Goal: Task Accomplishment & Management: Complete application form

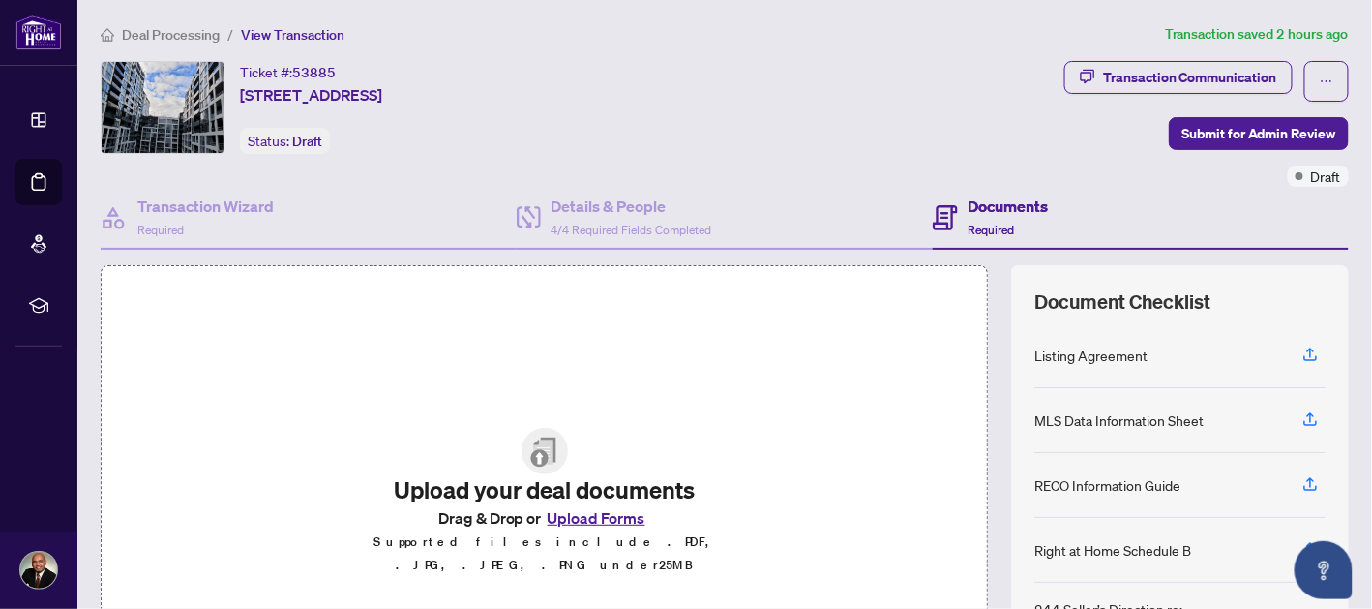
scroll to position [8, 0]
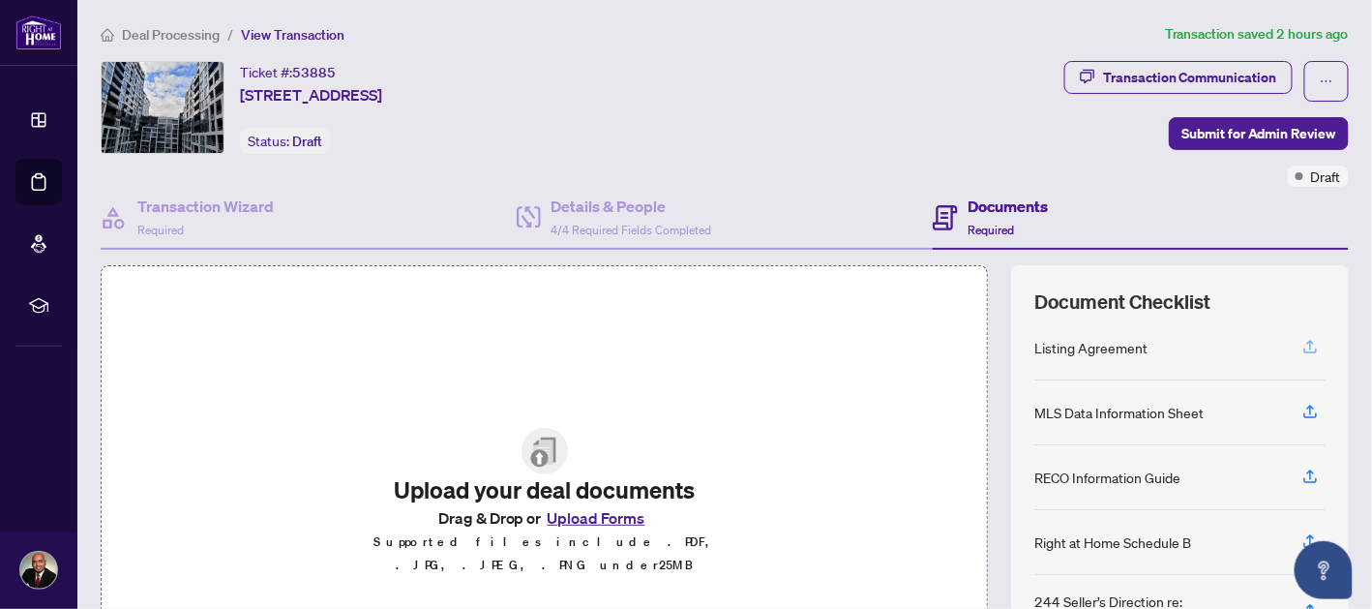
click at [1301, 332] on span "button" at bounding box center [1309, 347] width 17 height 31
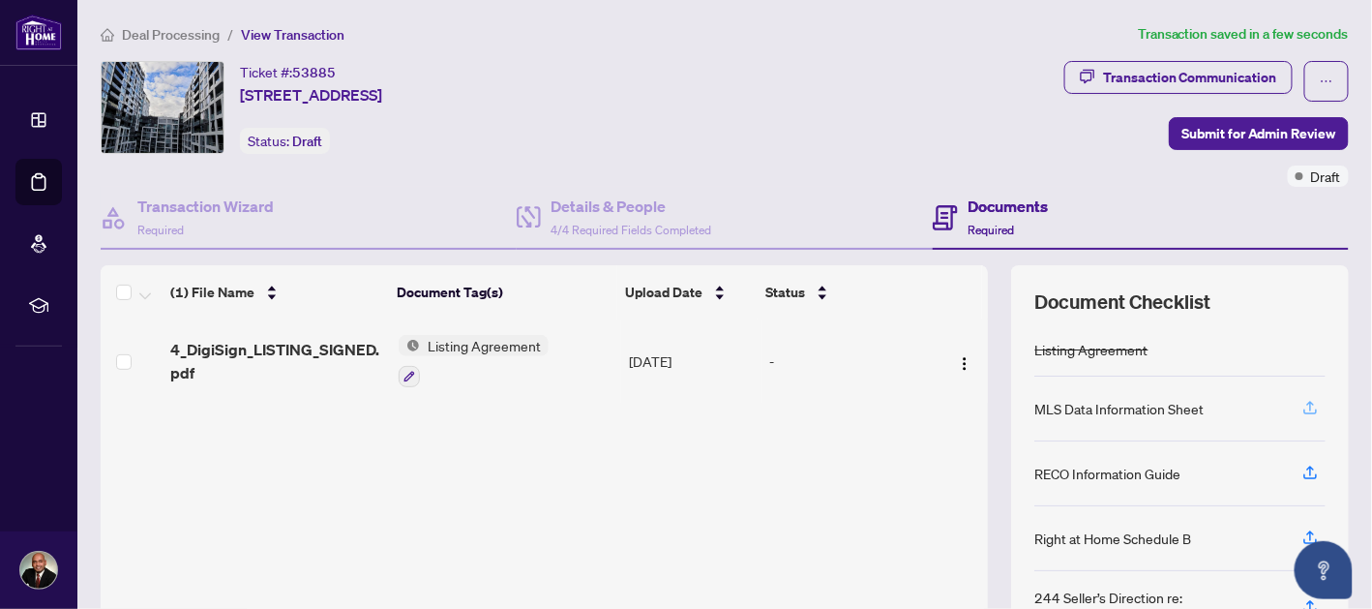
click at [1295, 398] on button "button" at bounding box center [1310, 408] width 31 height 33
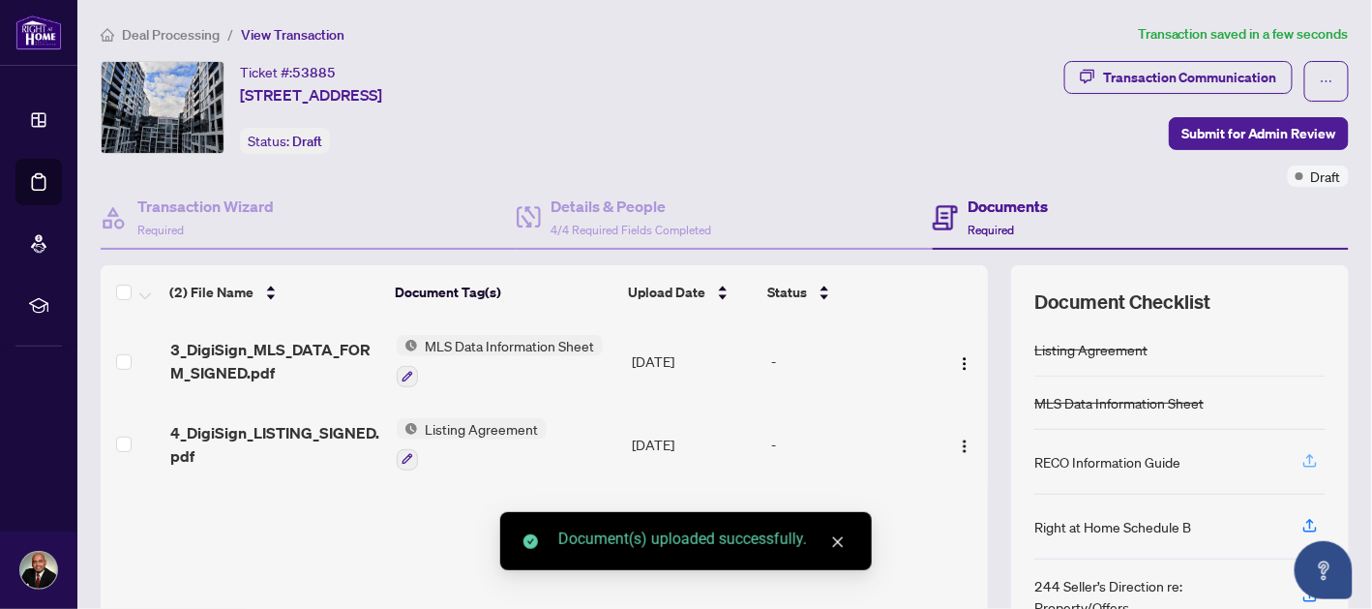
click at [1306, 456] on icon "button" at bounding box center [1310, 459] width 8 height 10
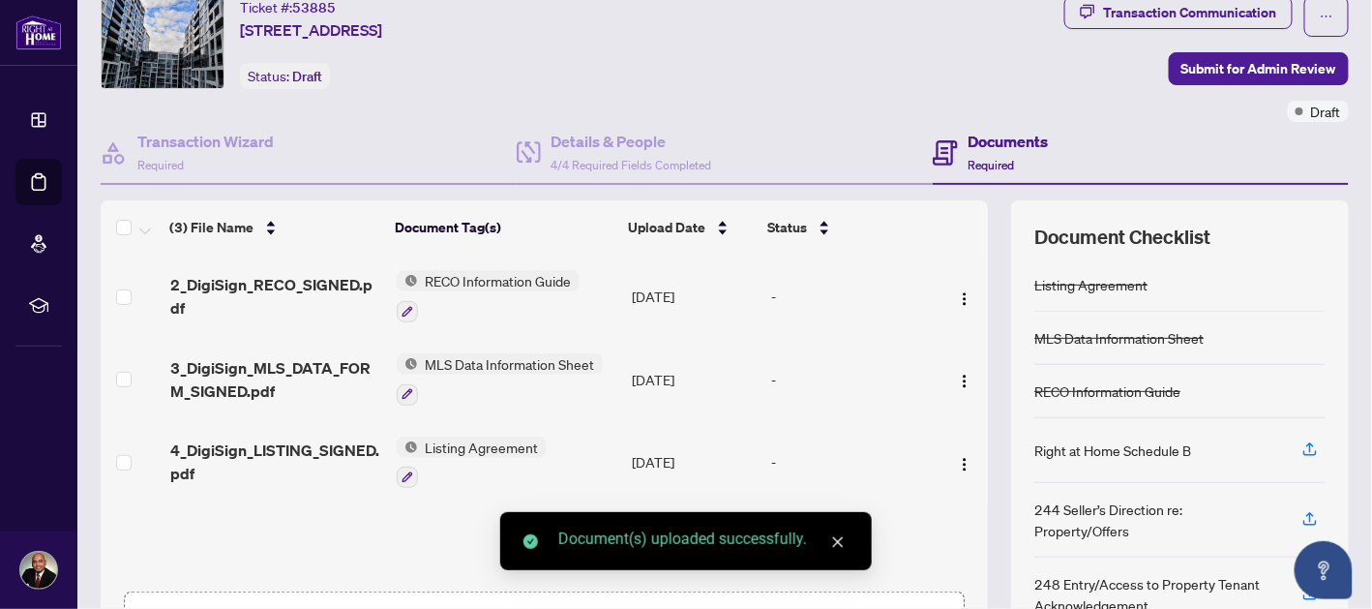
scroll to position [66, 0]
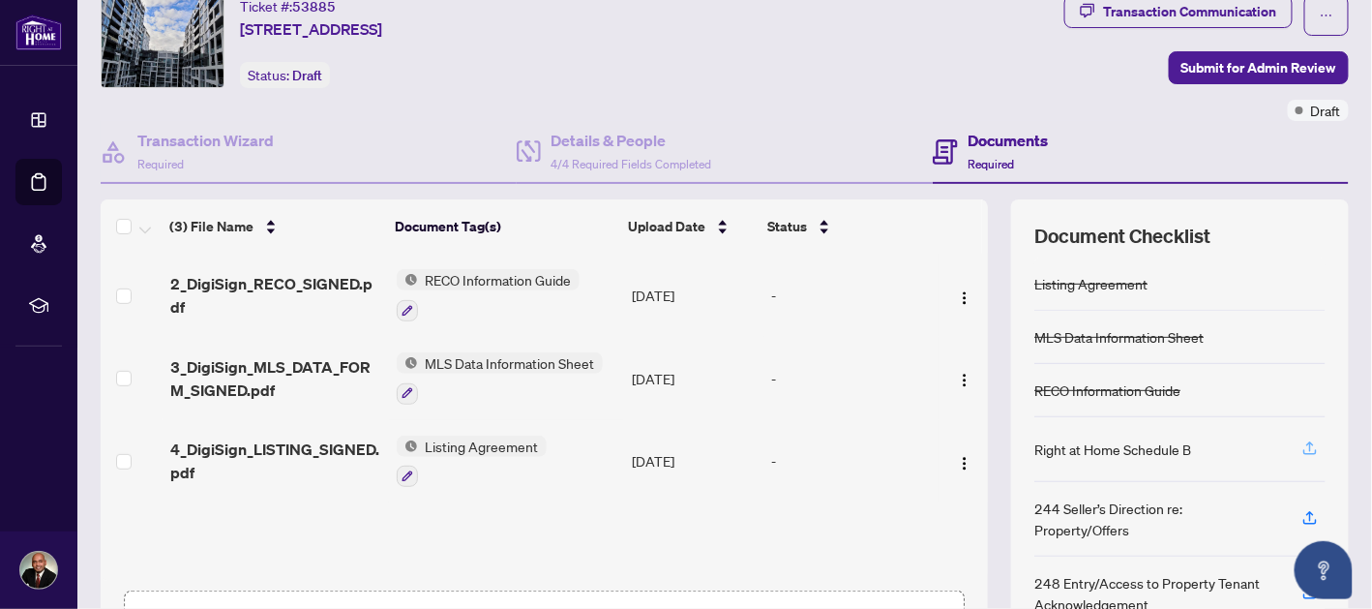
click at [1301, 448] on icon "button" at bounding box center [1309, 447] width 17 height 17
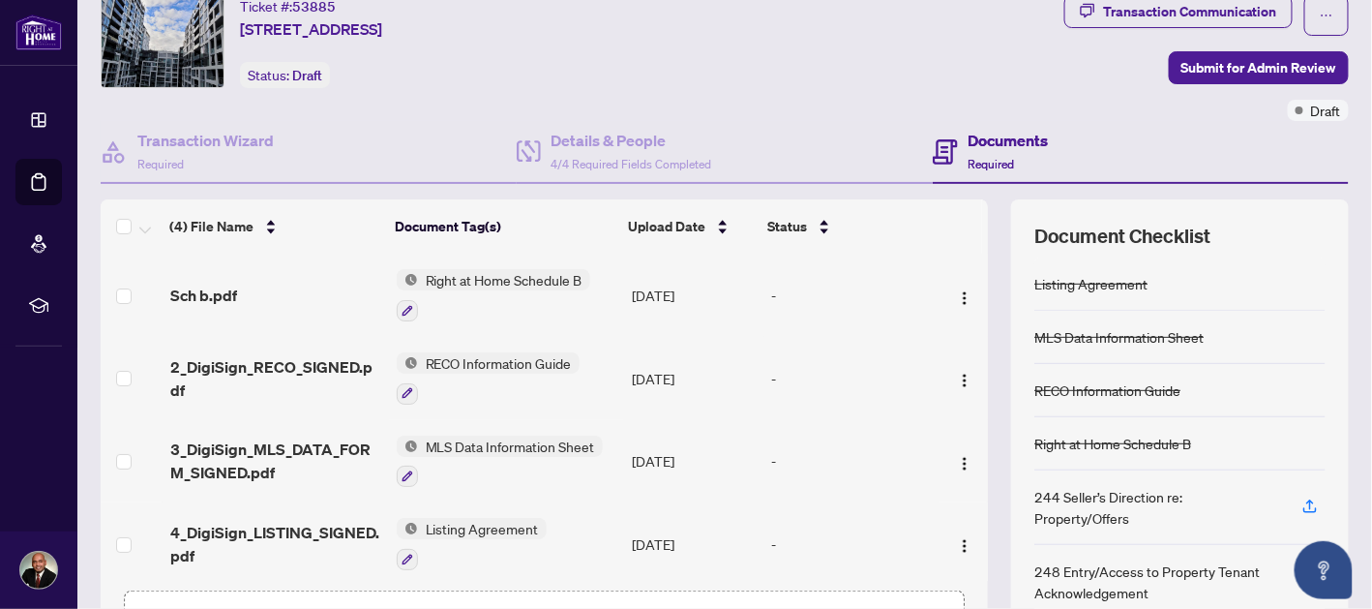
scroll to position [198, 0]
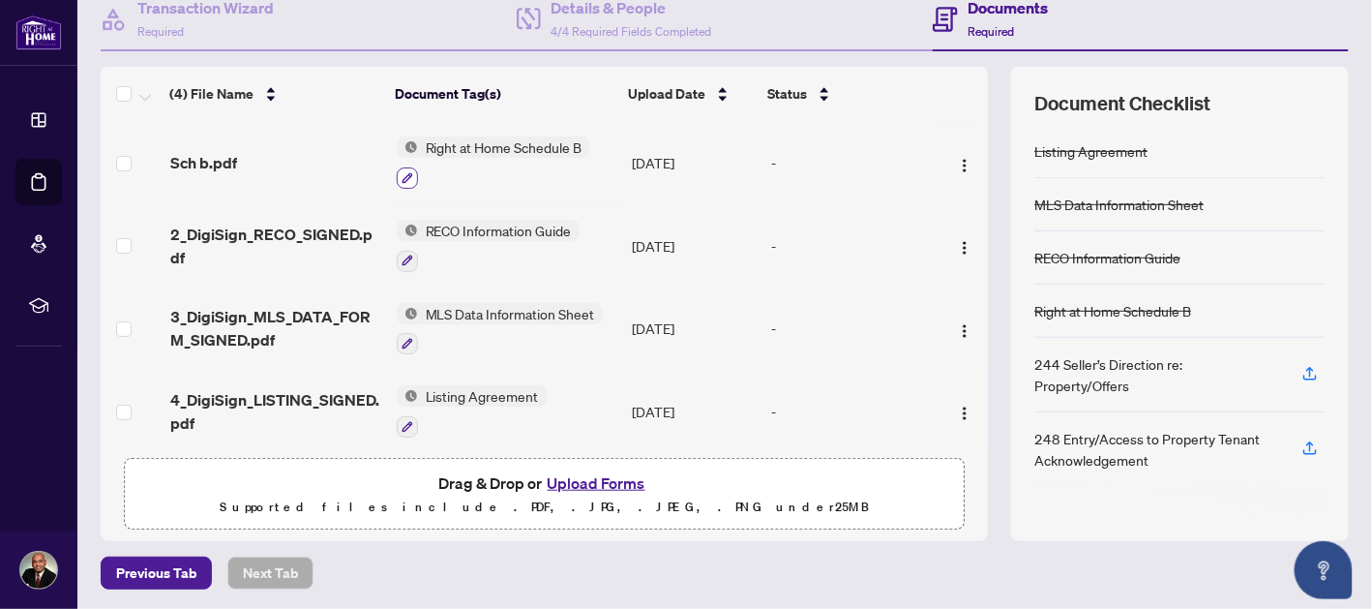
click at [405, 172] on icon "button" at bounding box center [408, 178] width 12 height 12
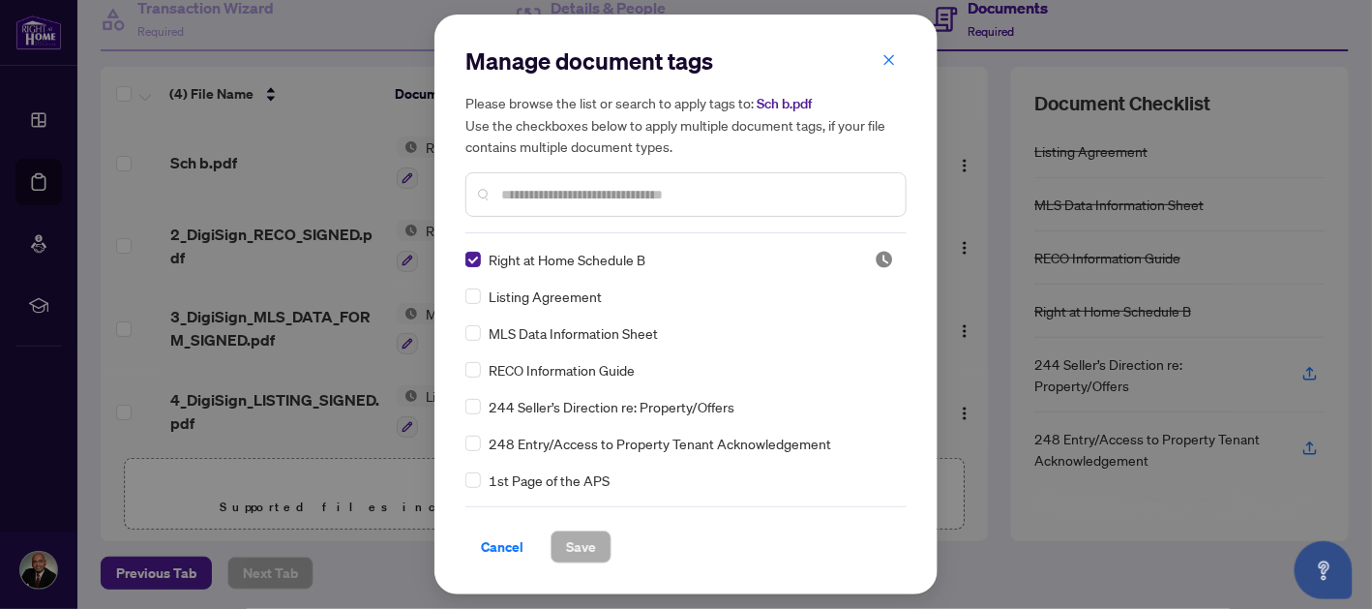
click at [680, 265] on div "Right at Home Schedule B" at bounding box center [658, 259] width 386 height 21
click at [516, 554] on span "Cancel" at bounding box center [502, 546] width 43 height 31
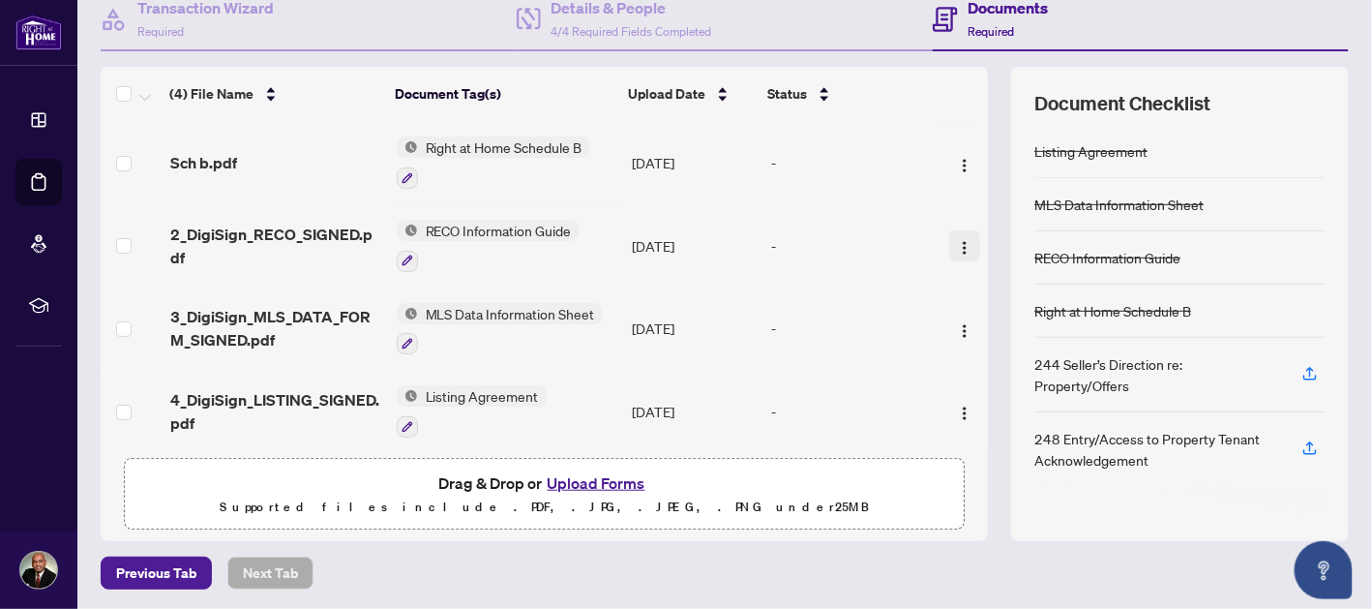
click at [956, 243] on button "button" at bounding box center [964, 245] width 31 height 31
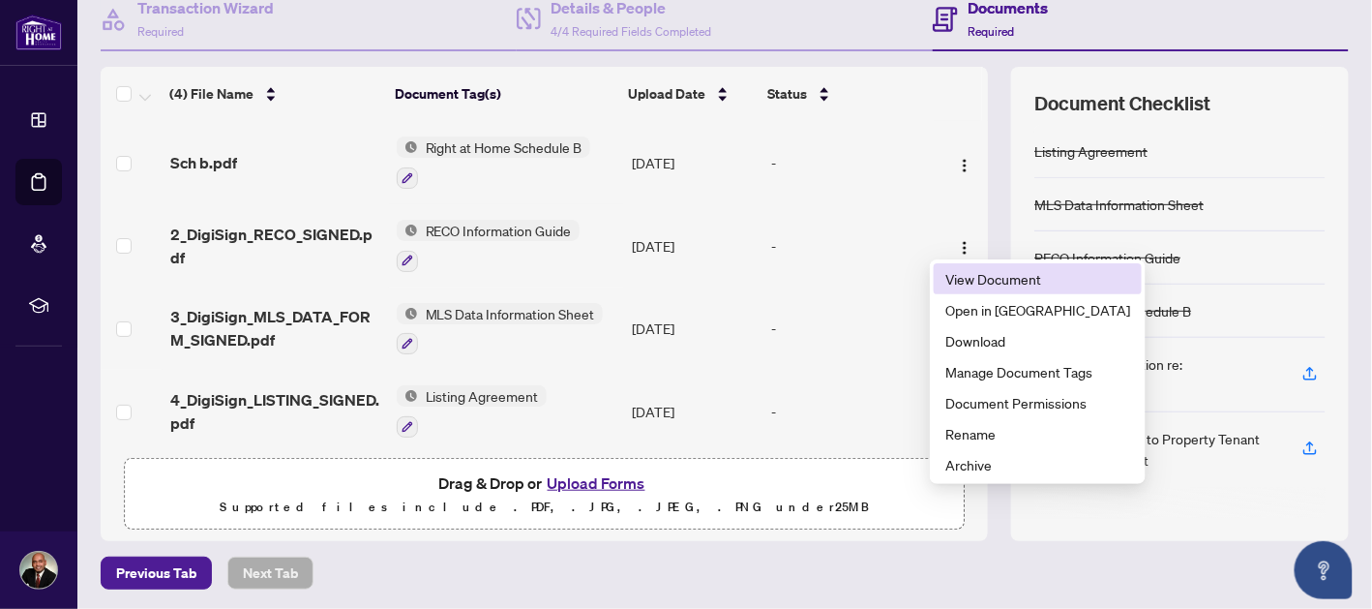
click at [1011, 279] on span "View Document" at bounding box center [1037, 278] width 185 height 21
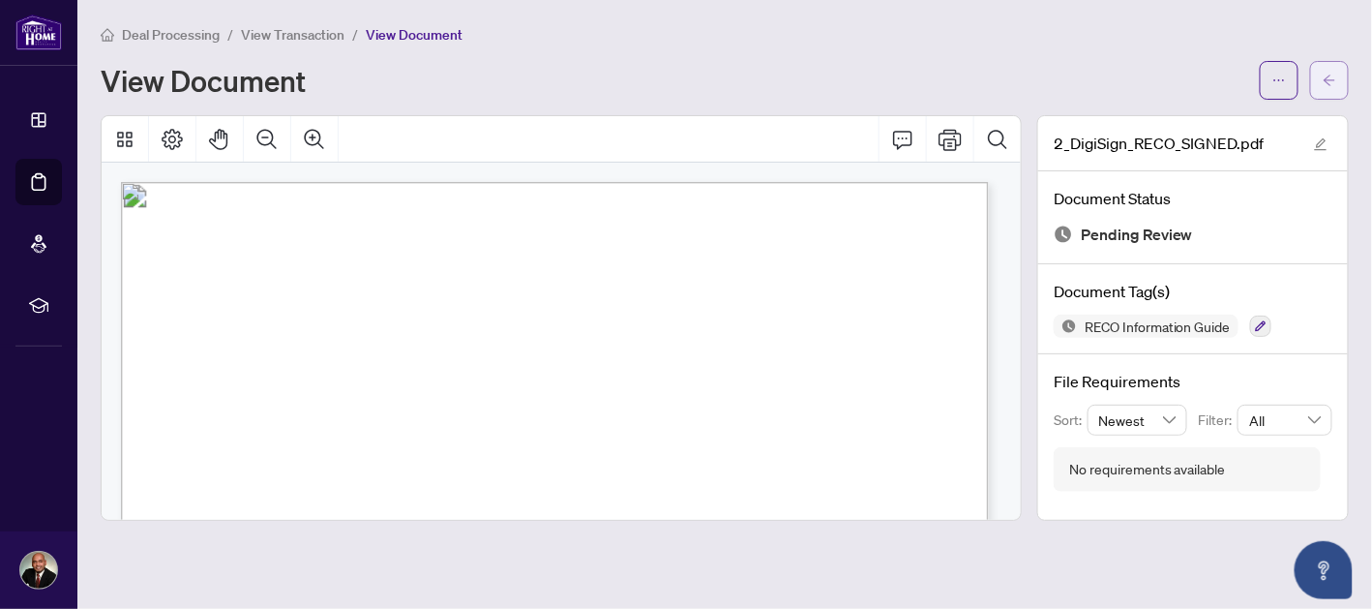
click at [1320, 76] on button "button" at bounding box center [1329, 80] width 39 height 39
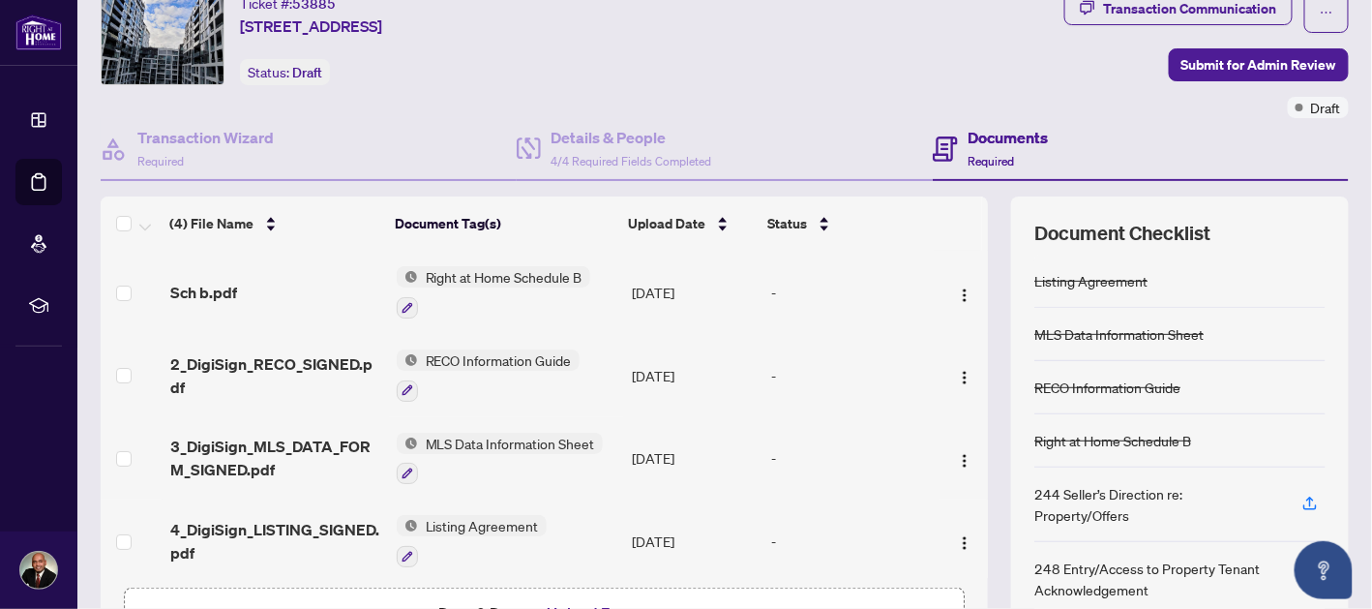
scroll to position [73, 0]
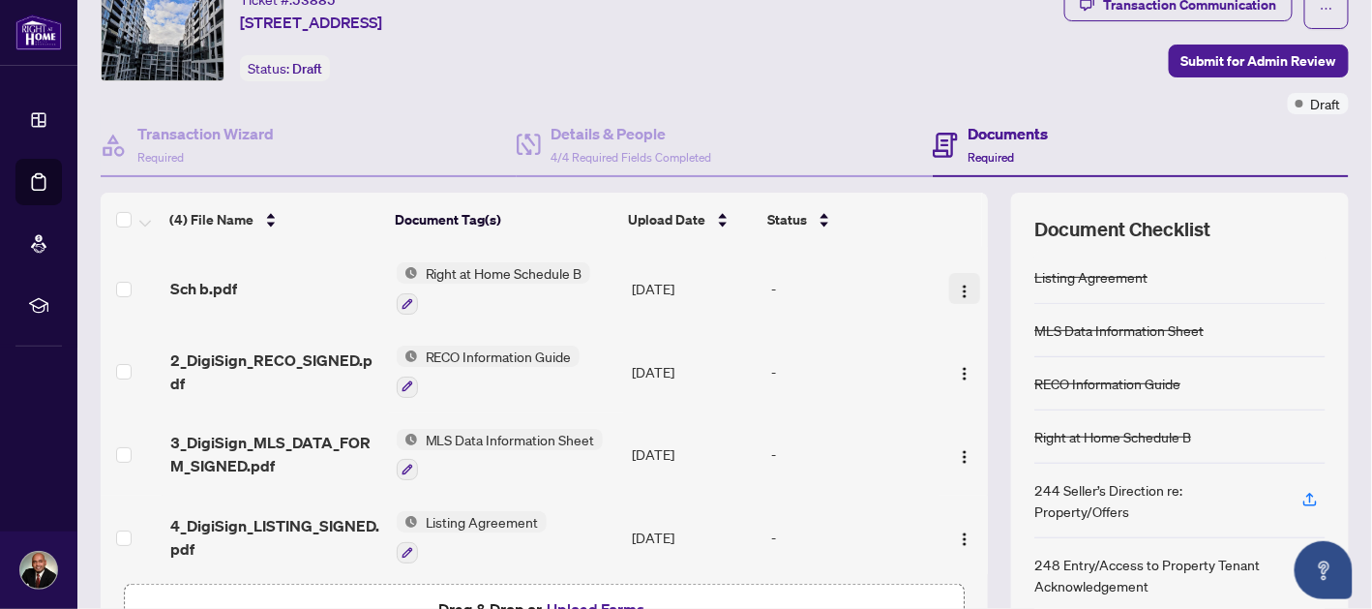
click at [957, 283] on img "button" at bounding box center [964, 290] width 15 height 15
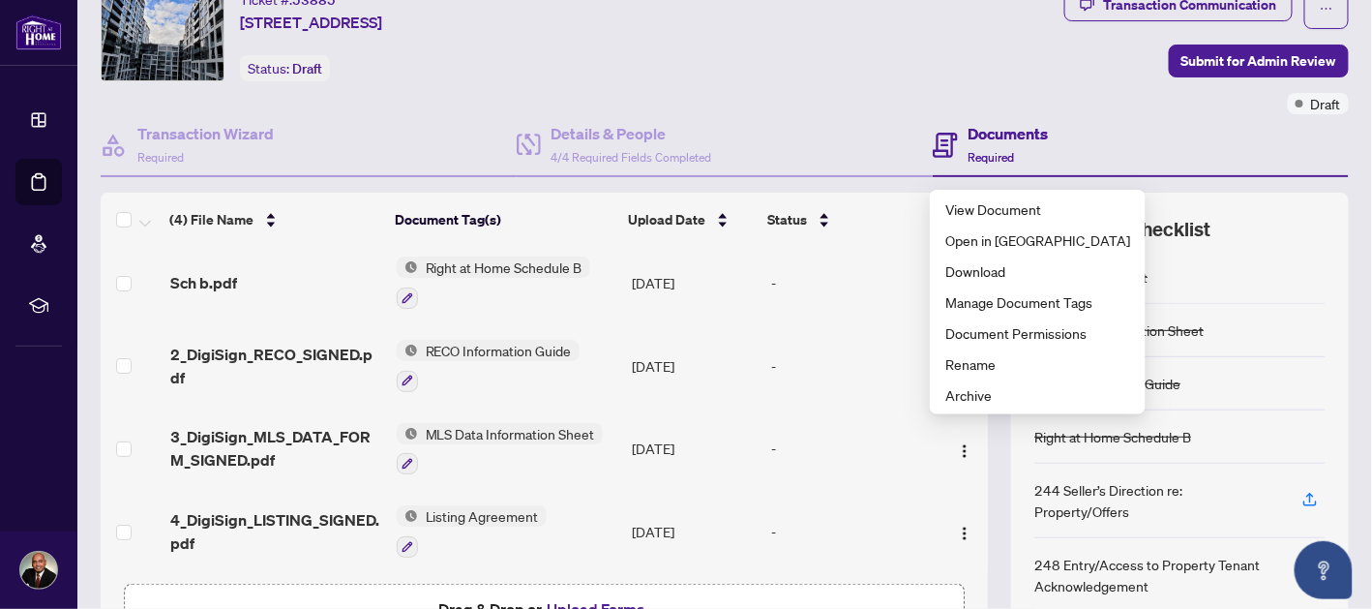
scroll to position [198, 0]
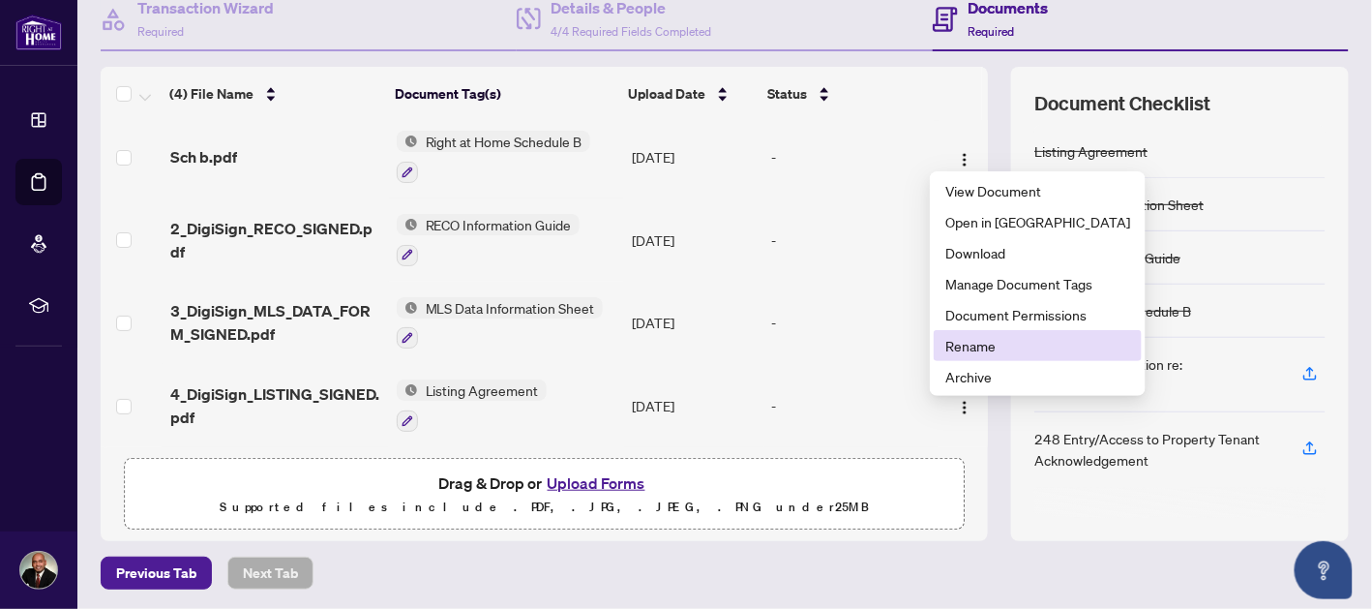
click at [1001, 352] on span "Rename" at bounding box center [1037, 345] width 185 height 21
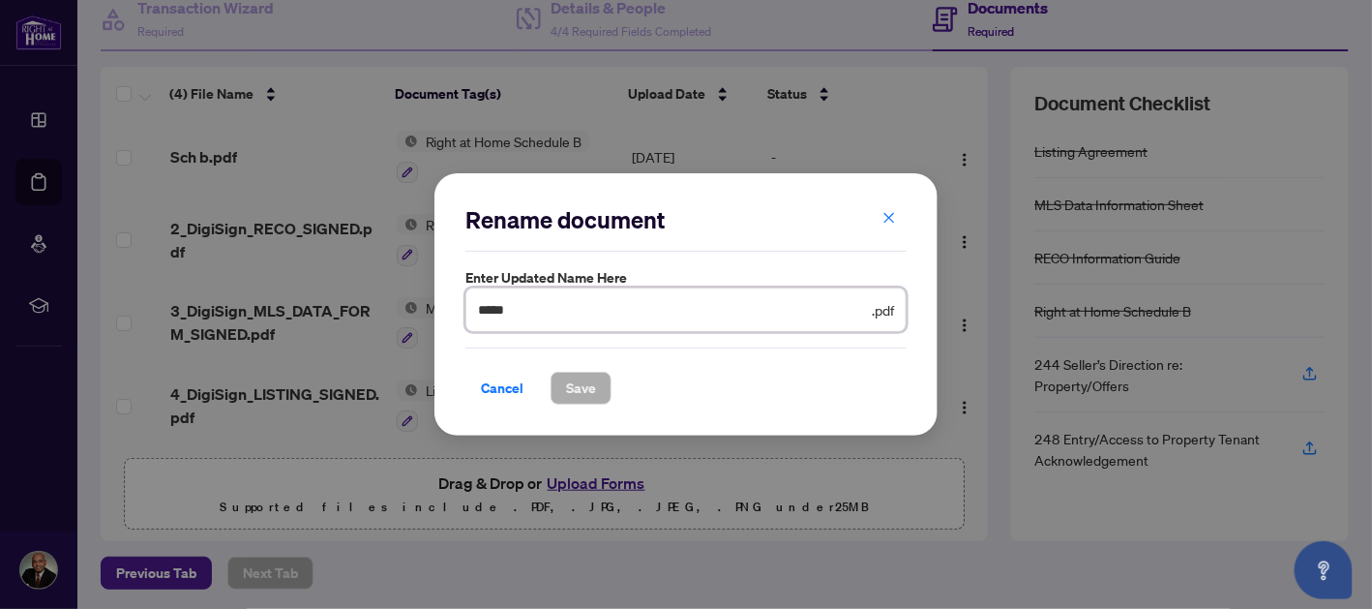
click at [566, 315] on input "*****" at bounding box center [673, 309] width 390 height 21
type input "*"
type input "****"
click at [588, 387] on span "Save" at bounding box center [581, 388] width 30 height 31
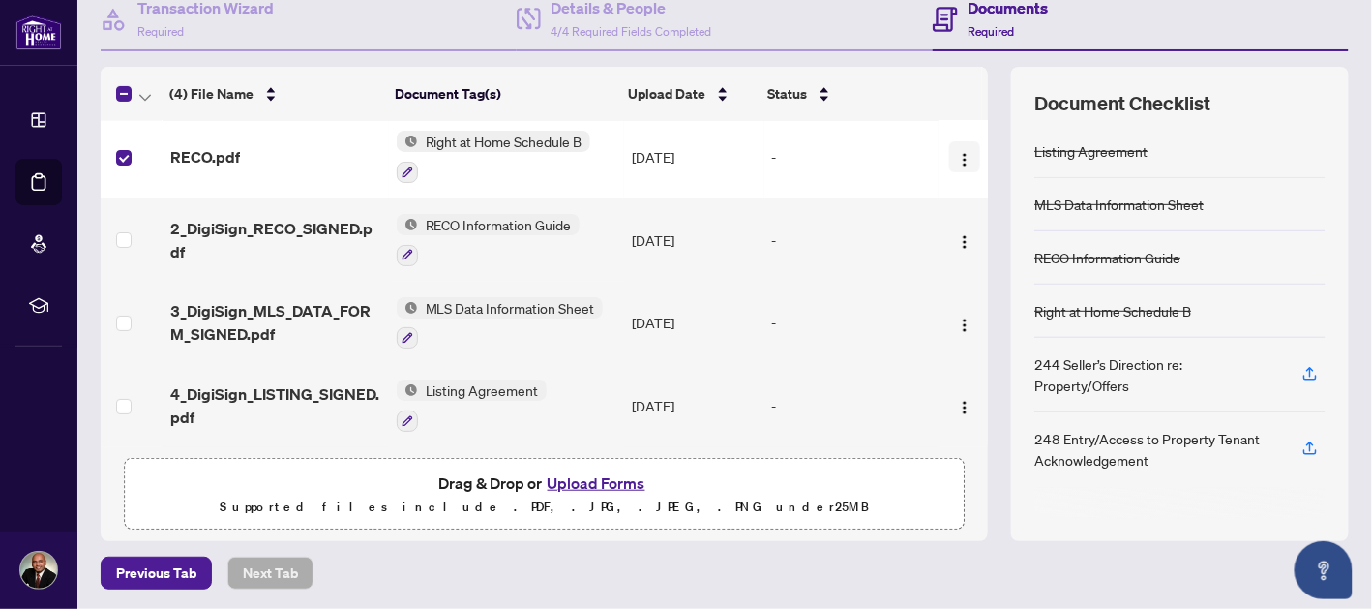
click at [957, 152] on img "button" at bounding box center [964, 159] width 15 height 15
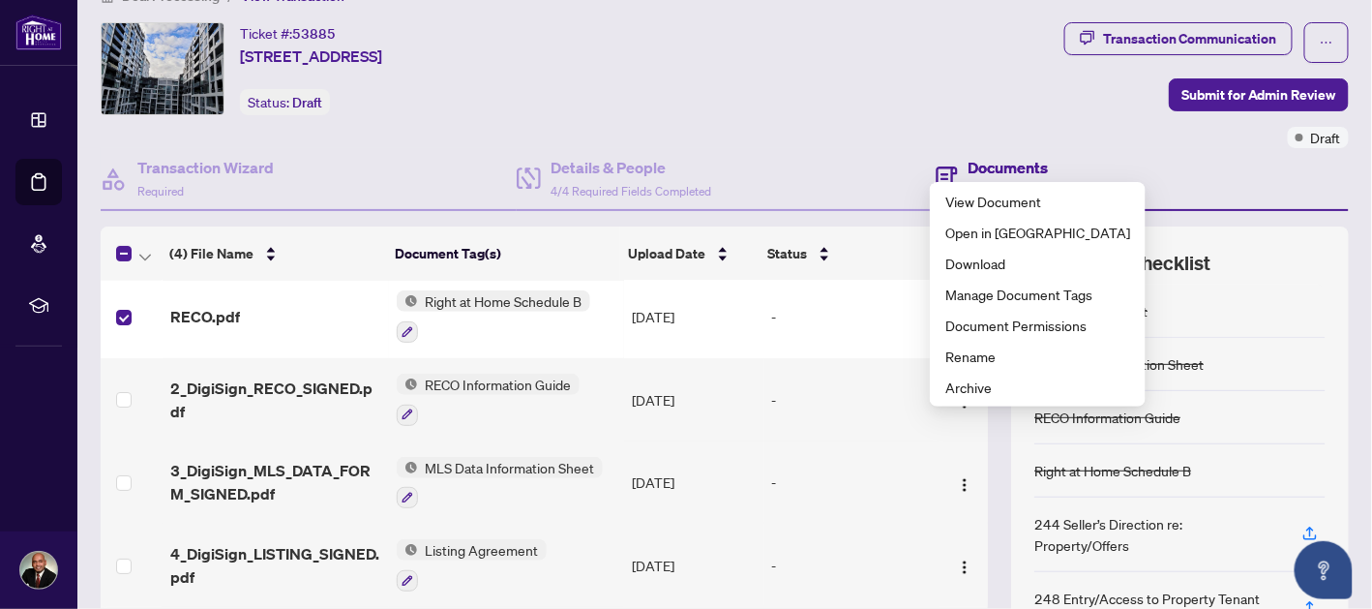
scroll to position [0, 0]
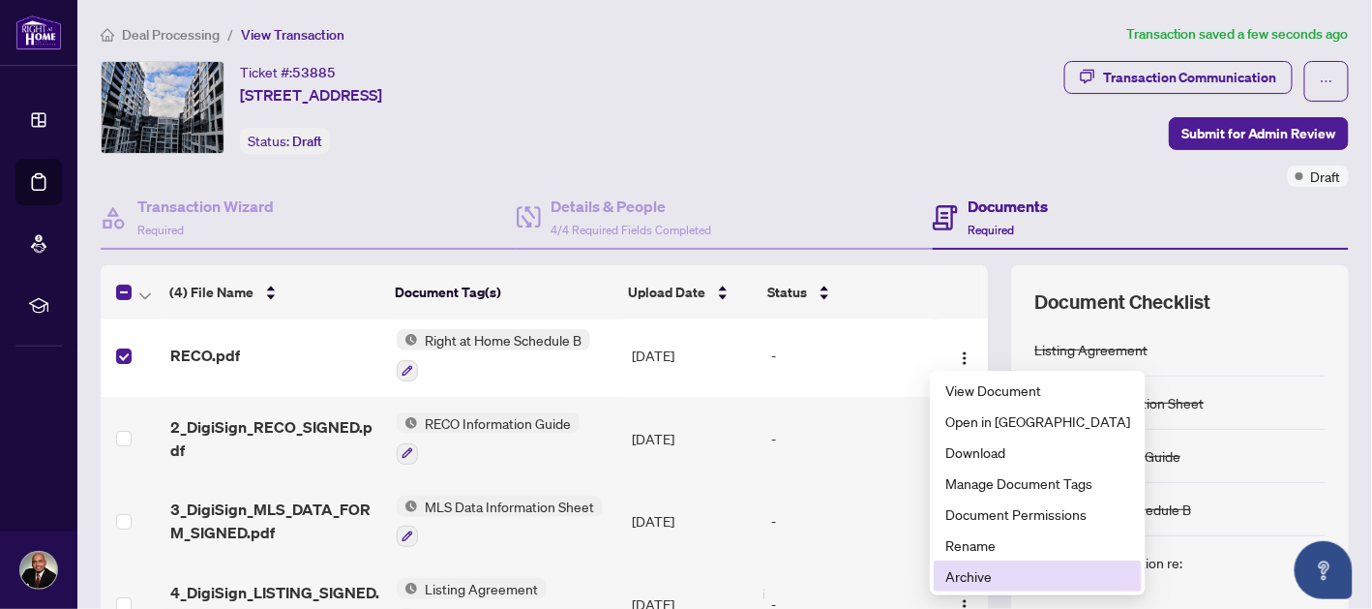
click at [1008, 587] on li "Archive" at bounding box center [1038, 575] width 208 height 31
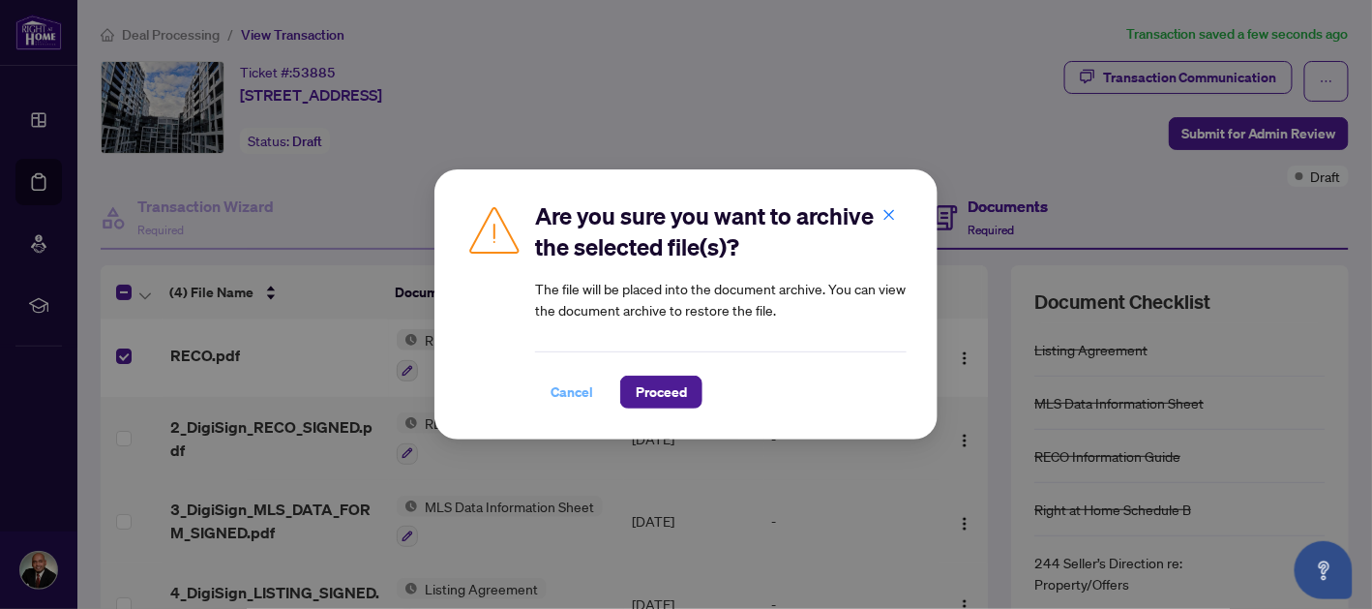
click at [577, 388] on span "Cancel" at bounding box center [572, 391] width 43 height 31
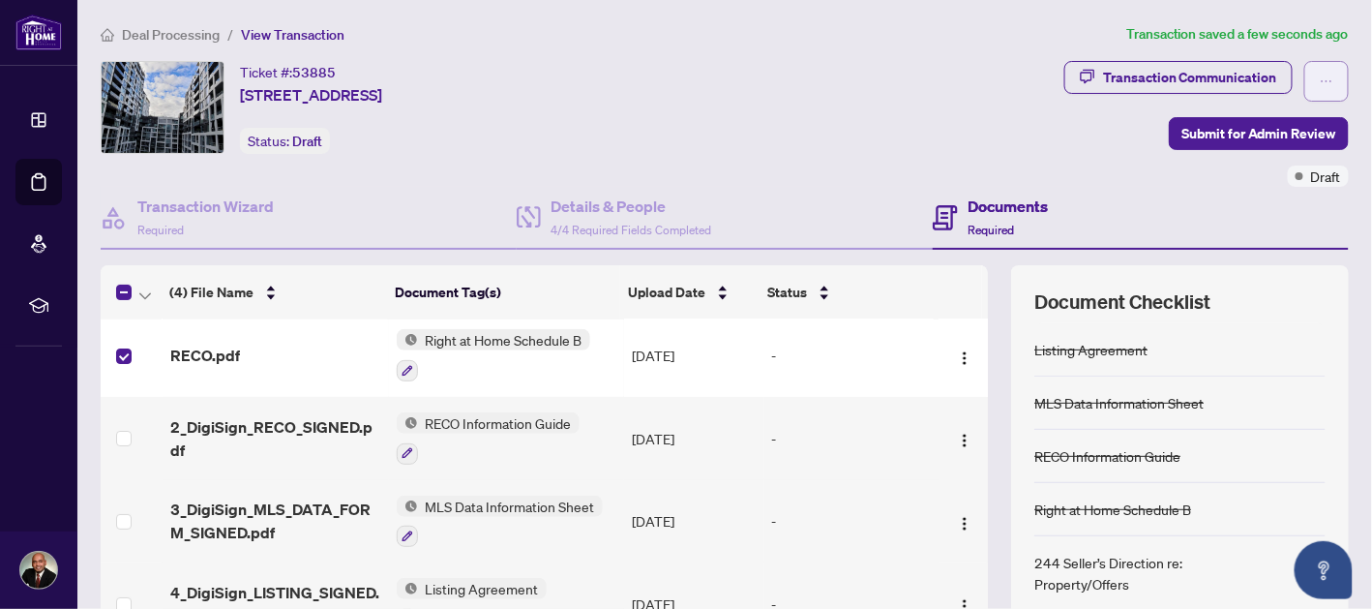
click at [1320, 80] on icon "ellipsis" at bounding box center [1327, 82] width 14 height 14
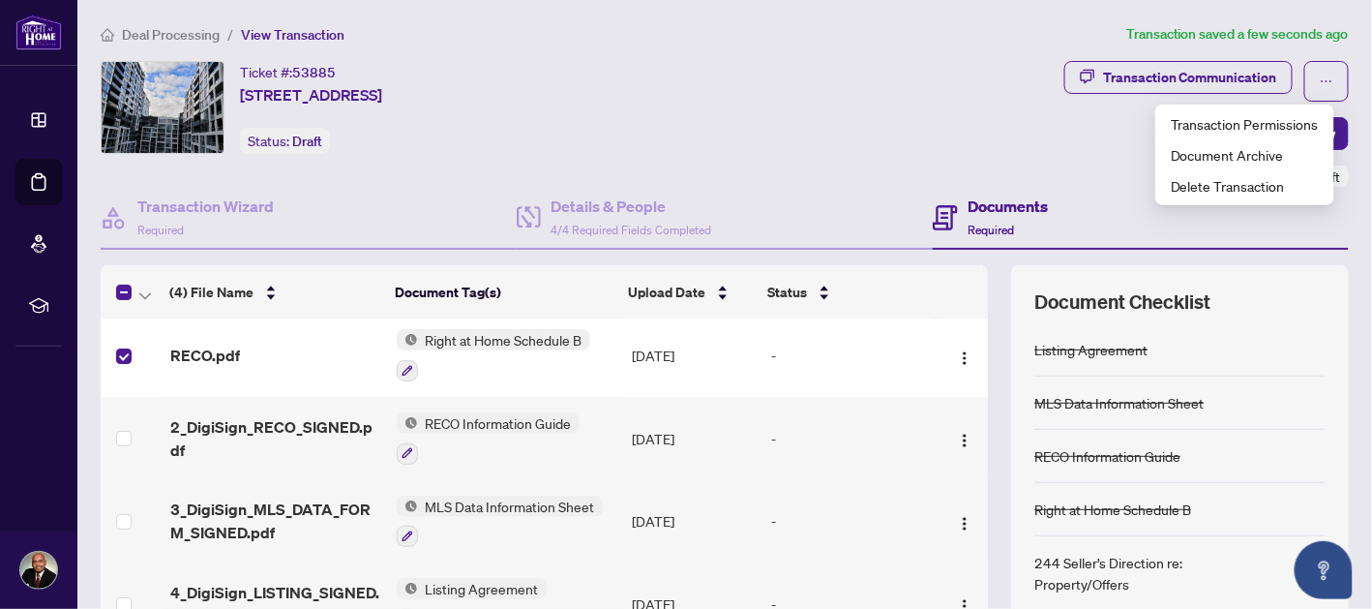
click at [1047, 129] on div "Ticket #: 53885 614-[STREET_ADDRESS] Status: Draft" at bounding box center [579, 124] width 964 height 126
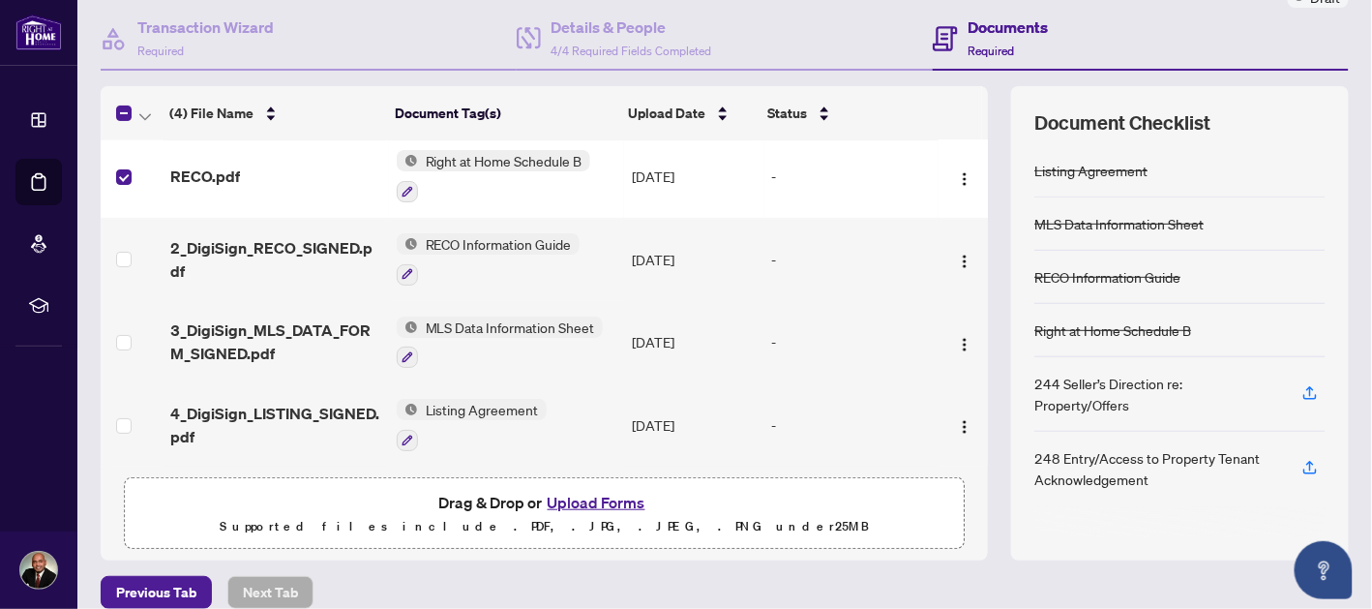
scroll to position [198, 0]
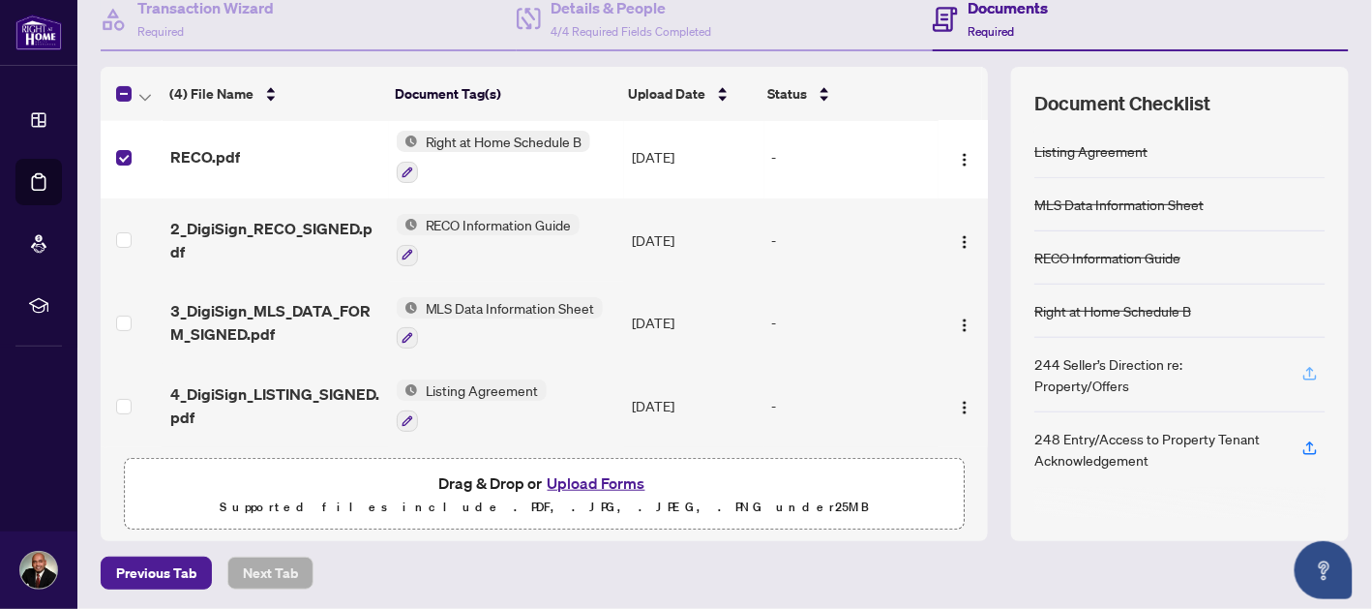
click at [1306, 367] on icon "button" at bounding box center [1310, 372] width 8 height 10
click at [957, 153] on img "button" at bounding box center [964, 159] width 15 height 15
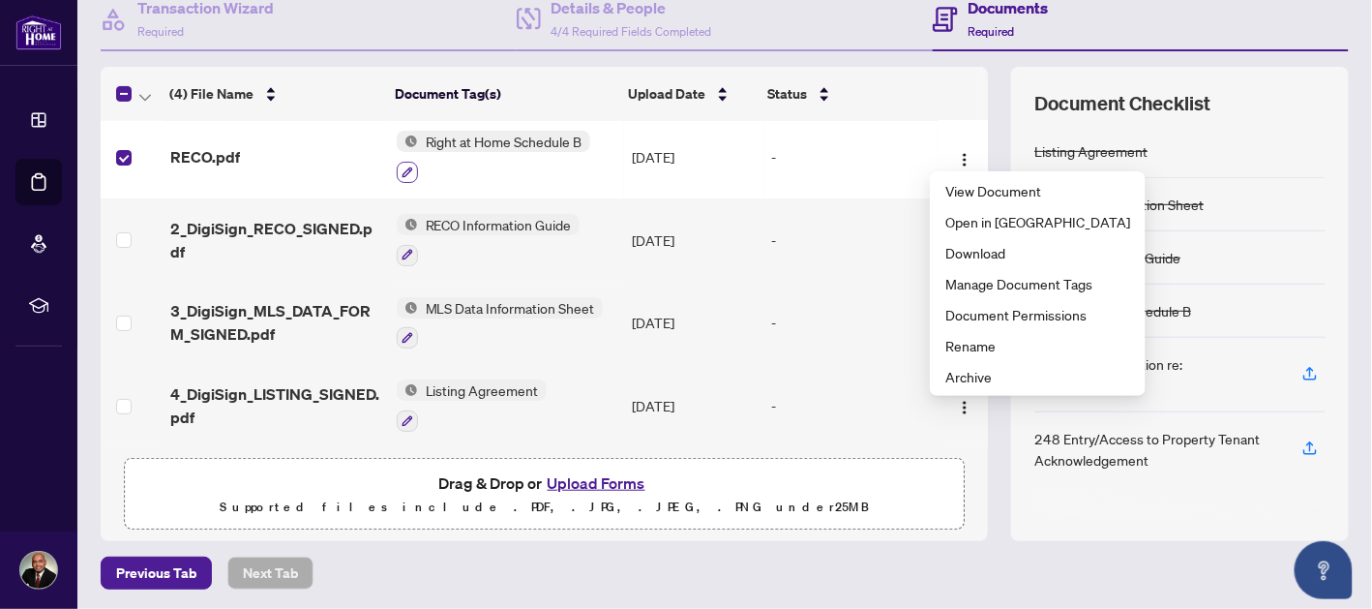
click at [403, 171] on icon "button" at bounding box center [408, 172] width 12 height 12
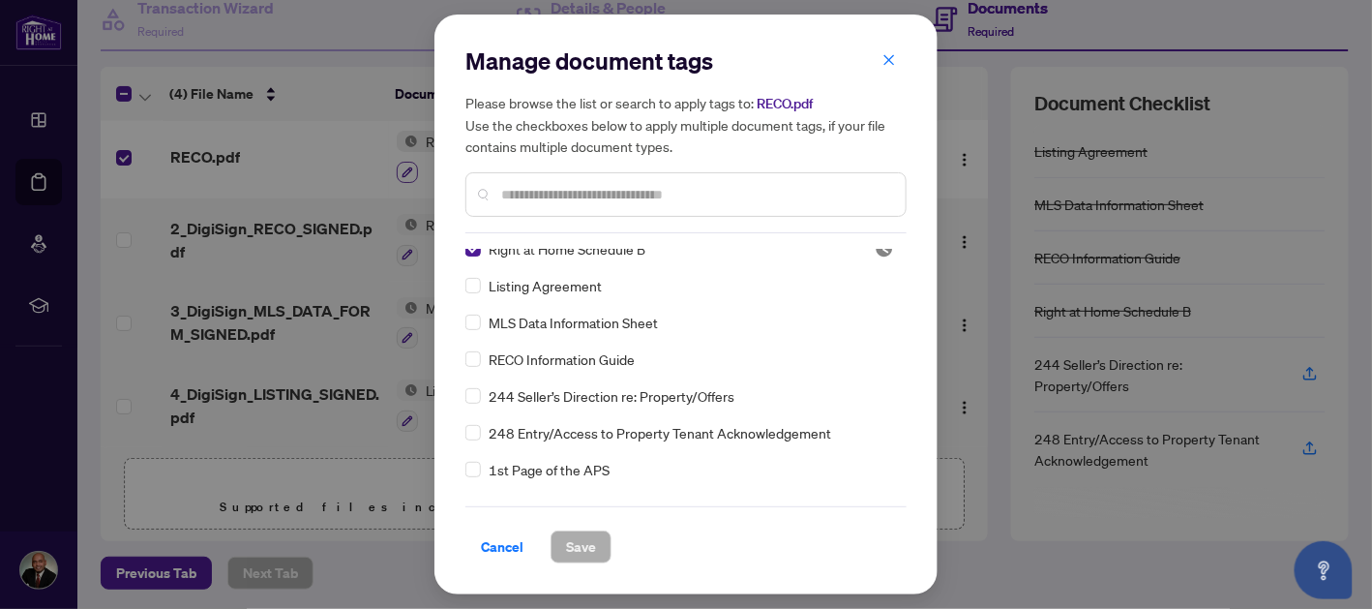
scroll to position [0, 0]
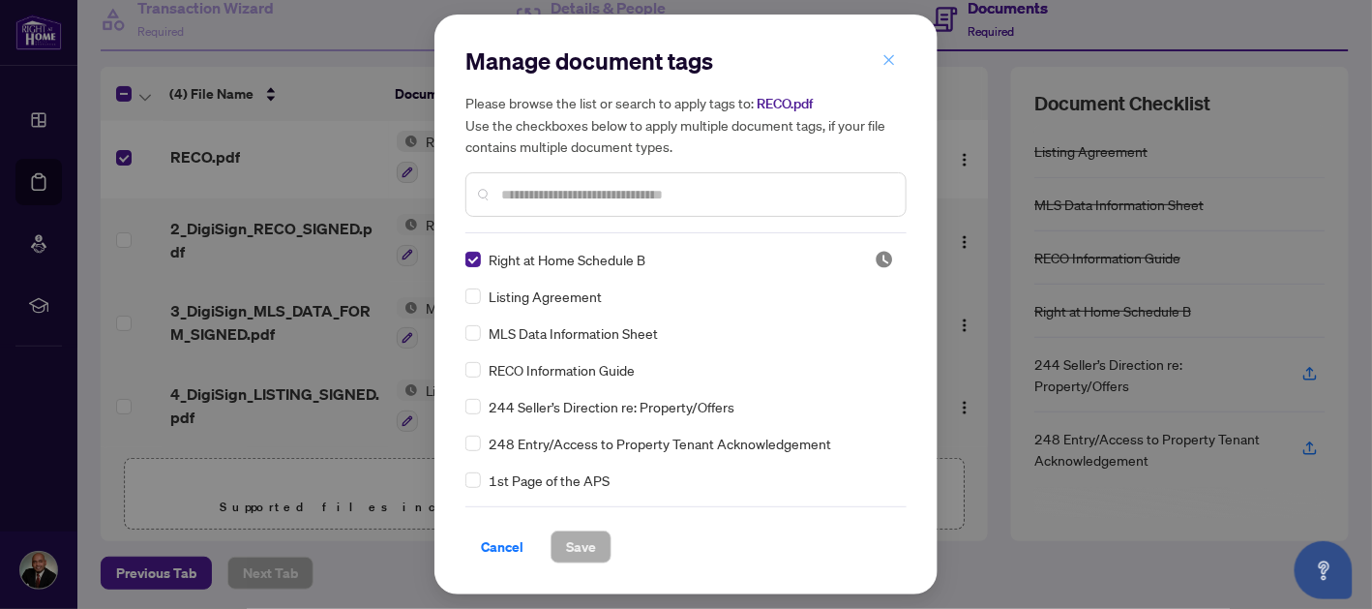
click at [891, 66] on icon "close" at bounding box center [889, 60] width 14 height 14
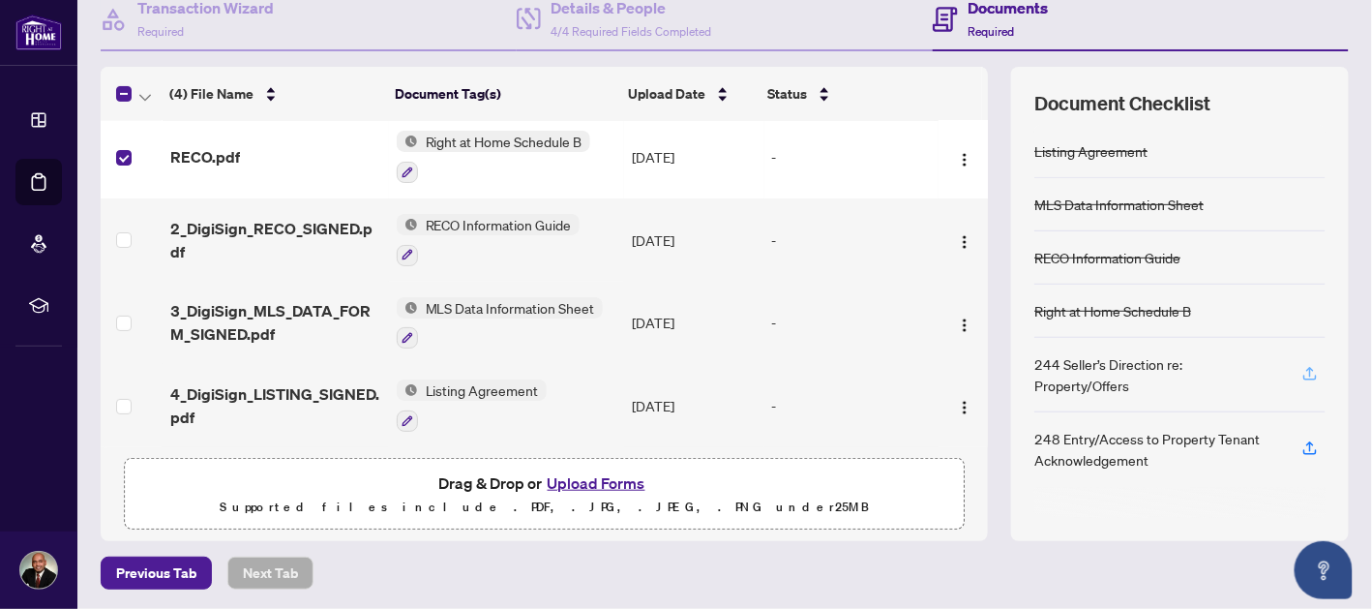
click at [1301, 365] on icon "button" at bounding box center [1309, 373] width 17 height 17
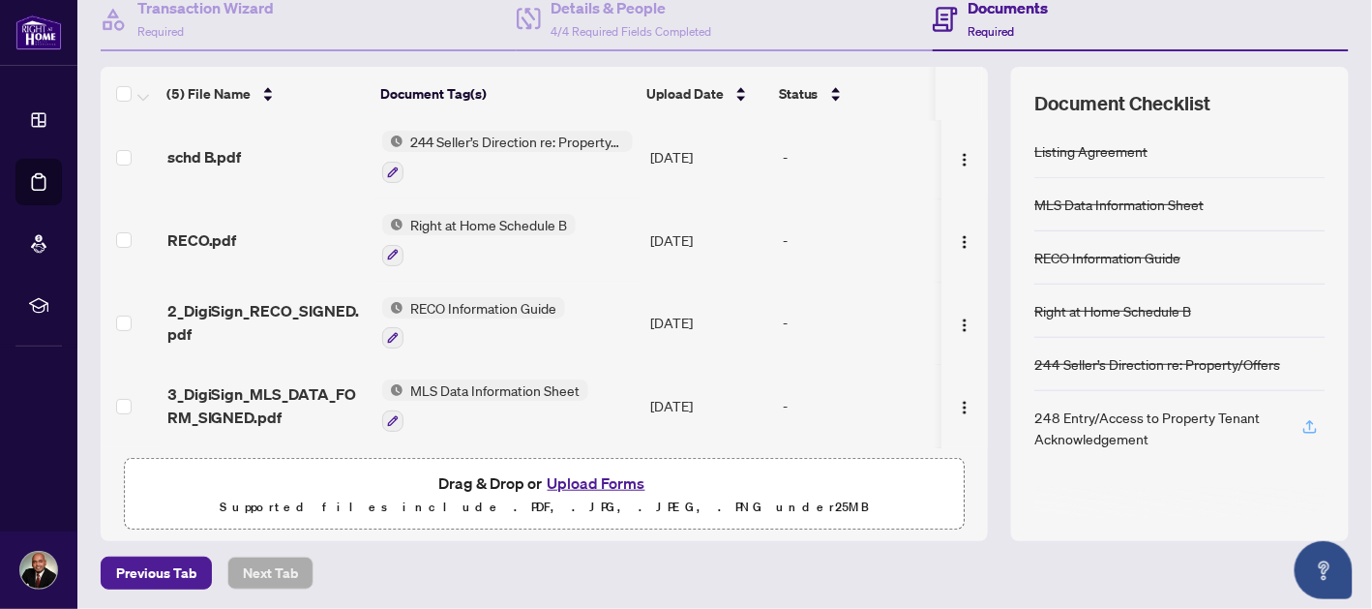
click at [1301, 426] on icon "button" at bounding box center [1309, 426] width 17 height 17
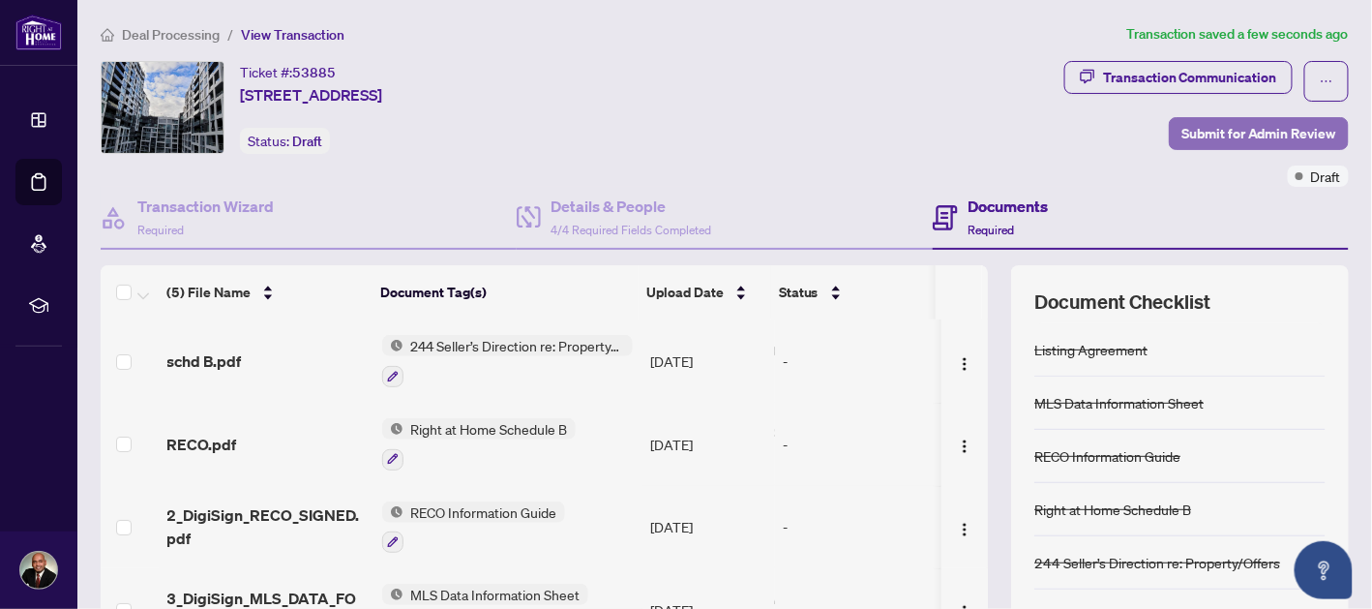
click at [1262, 134] on span "Submit for Admin Review" at bounding box center [1258, 133] width 155 height 31
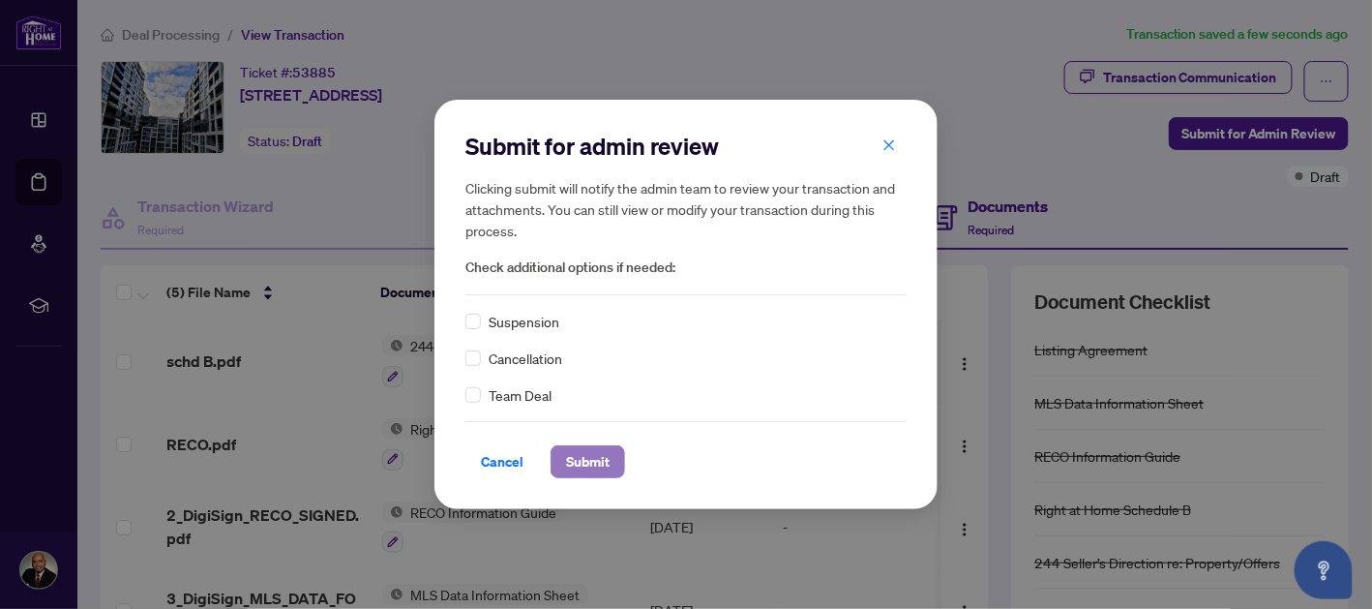
click at [598, 462] on span "Submit" at bounding box center [588, 461] width 44 height 31
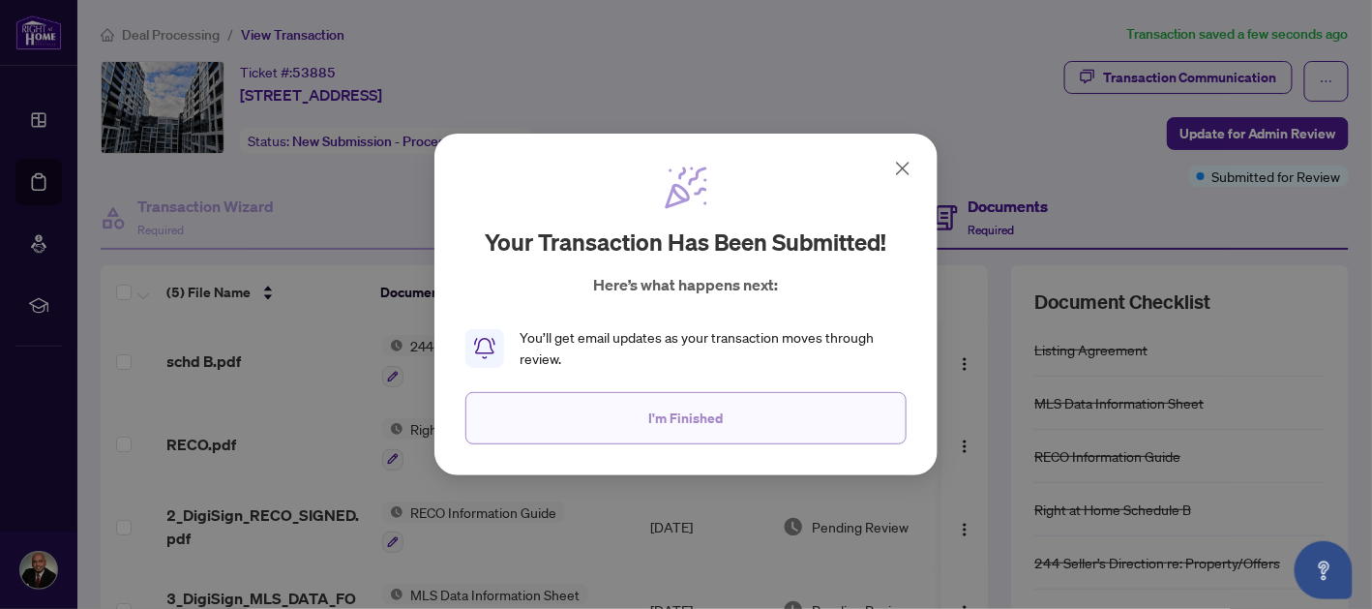
click at [715, 418] on span "I'm Finished" at bounding box center [686, 418] width 75 height 31
